Goal: Find specific page/section: Find specific page/section

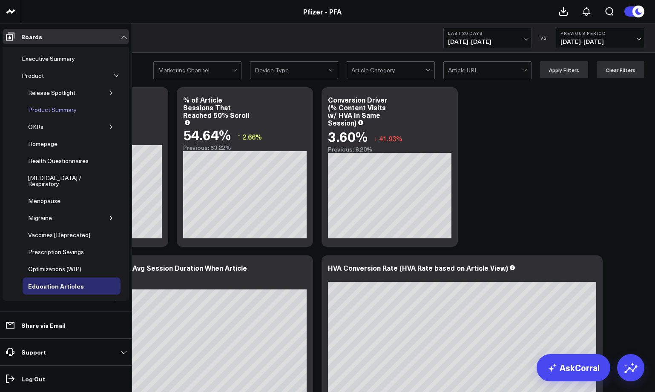
click at [49, 111] on div "Product Summary" at bounding box center [52, 110] width 53 height 10
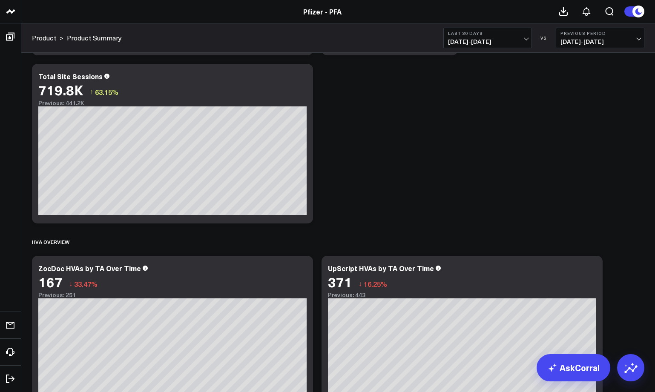
scroll to position [364, 0]
